Goal: Answer question/provide support: Share knowledge or assist other users

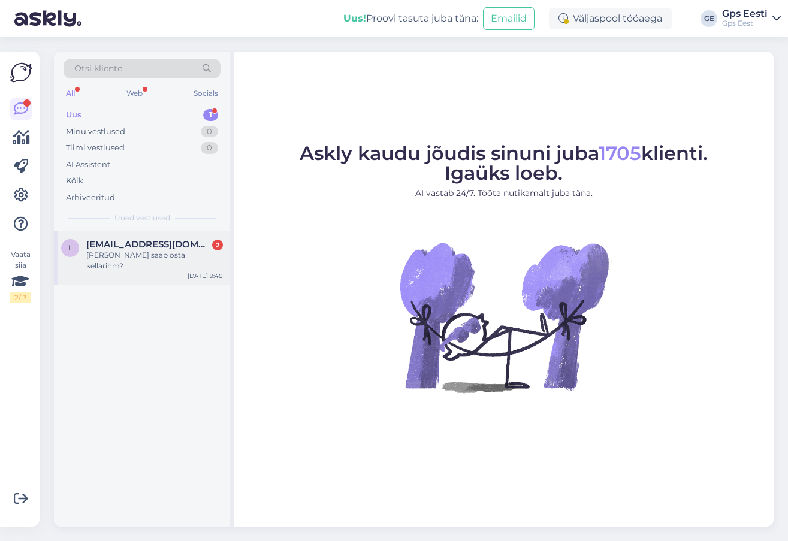
click at [140, 252] on div "[PERSON_NAME] saab osta kellarihm?" at bounding box center [154, 261] width 137 height 22
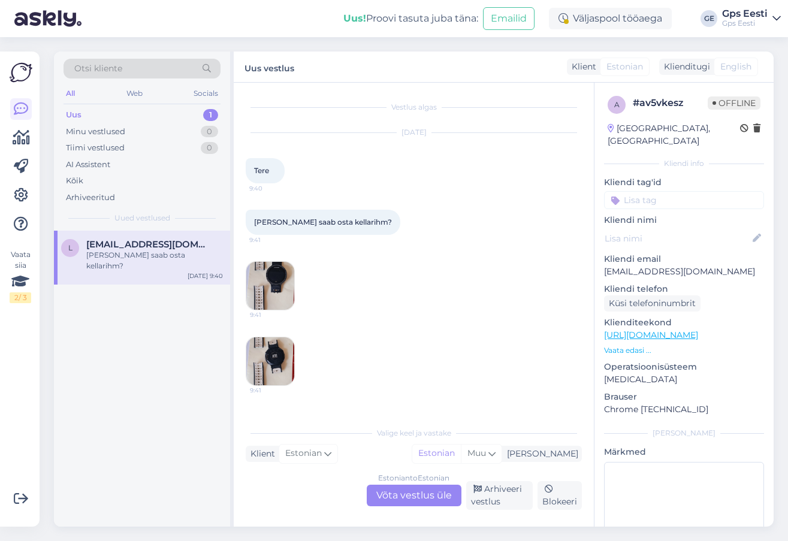
click at [406, 497] on div "Estonian to Estonian Võta vestlus üle" at bounding box center [414, 496] width 95 height 22
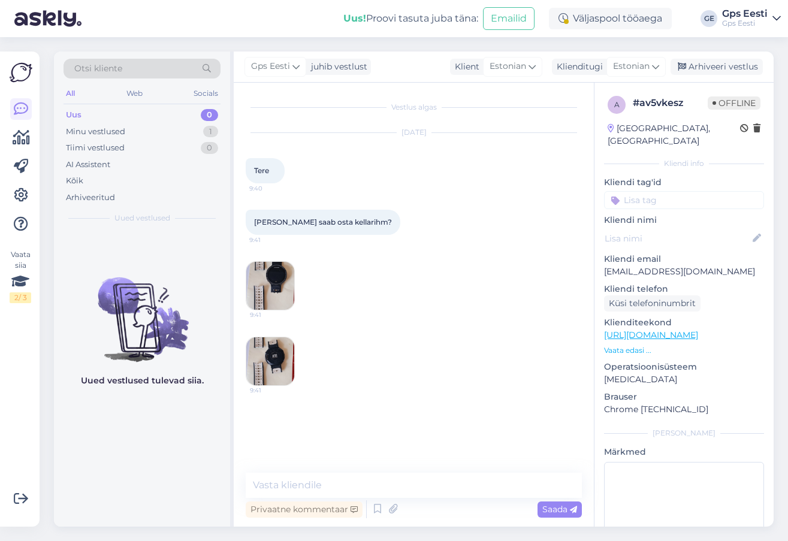
click at [270, 295] on img at bounding box center [270, 286] width 48 height 48
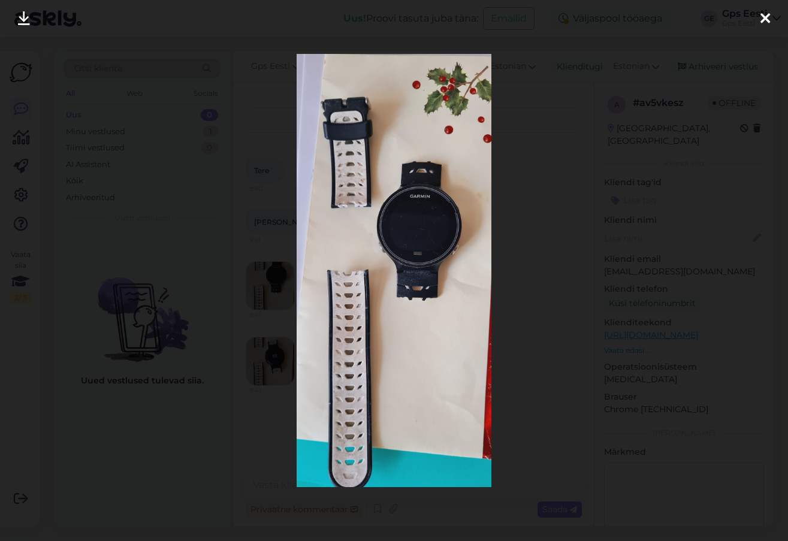
click at [758, 19] on div at bounding box center [765, 19] width 24 height 38
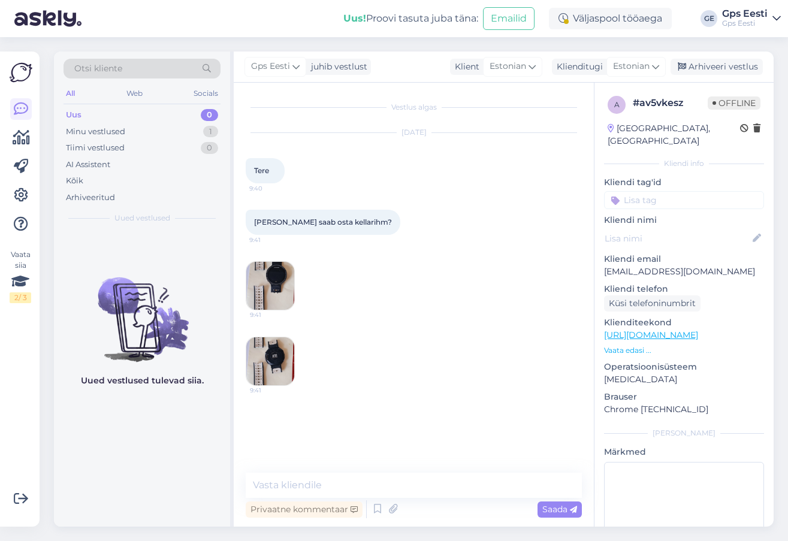
click at [657, 330] on link "[URL][DOMAIN_NAME]" at bounding box center [651, 335] width 94 height 11
click at [268, 358] on img at bounding box center [270, 361] width 48 height 48
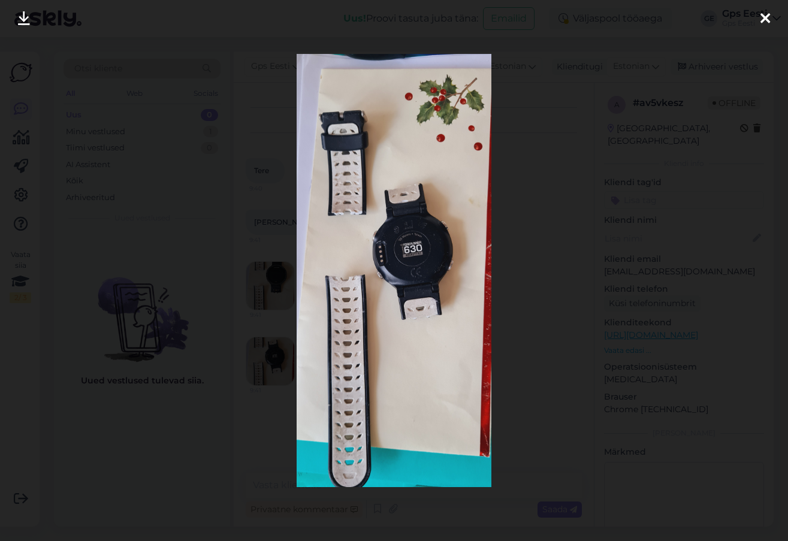
click at [420, 255] on img at bounding box center [394, 270] width 195 height 433
drag, startPoint x: 766, startPoint y: 21, endPoint x: 787, endPoint y: 25, distance: 20.7
click at [766, 21] on icon at bounding box center [765, 19] width 10 height 16
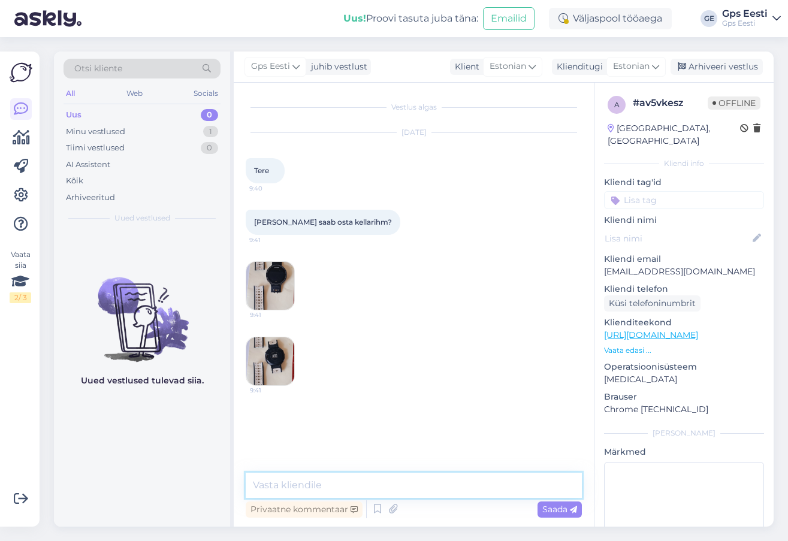
click at [334, 486] on textarea at bounding box center [414, 485] width 336 height 25
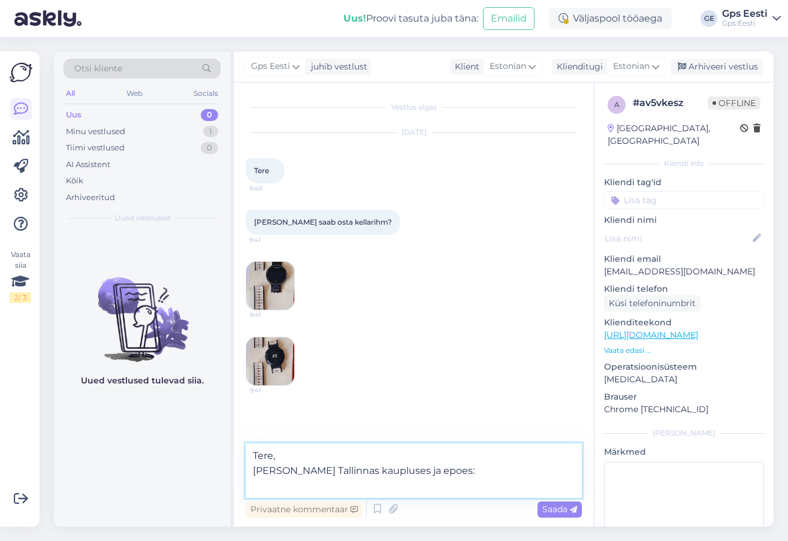
paste textarea "[URL][DOMAIN_NAME]"
type textarea "Tere, Olemas Tallinnas kaupluses ja epoes: [URL][DOMAIN_NAME]"
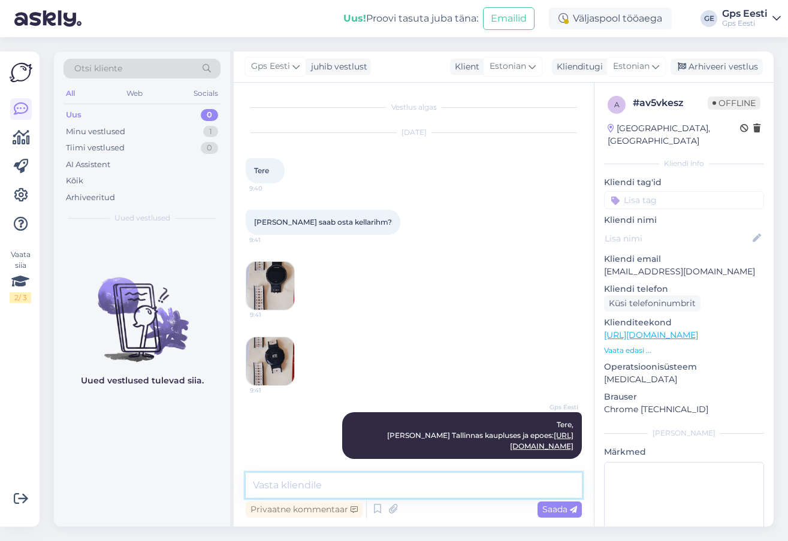
scroll to position [21, 0]
